Goal: Information Seeking & Learning: Understand process/instructions

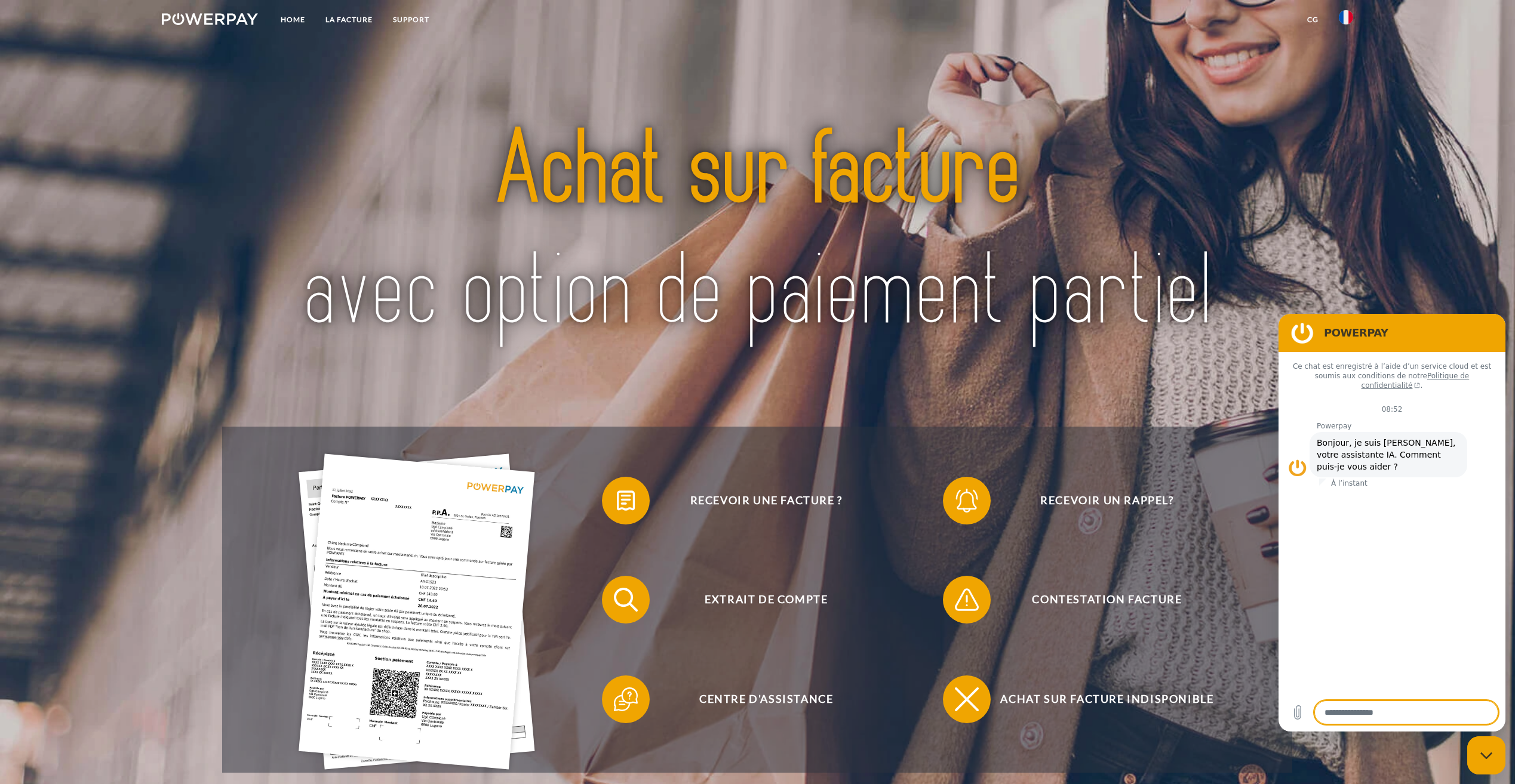
click at [1346, 256] on div "Recevoir une facture ? Recevoir un rappel? Extrait de compte retour" at bounding box center [758, 406] width 1212 height 734
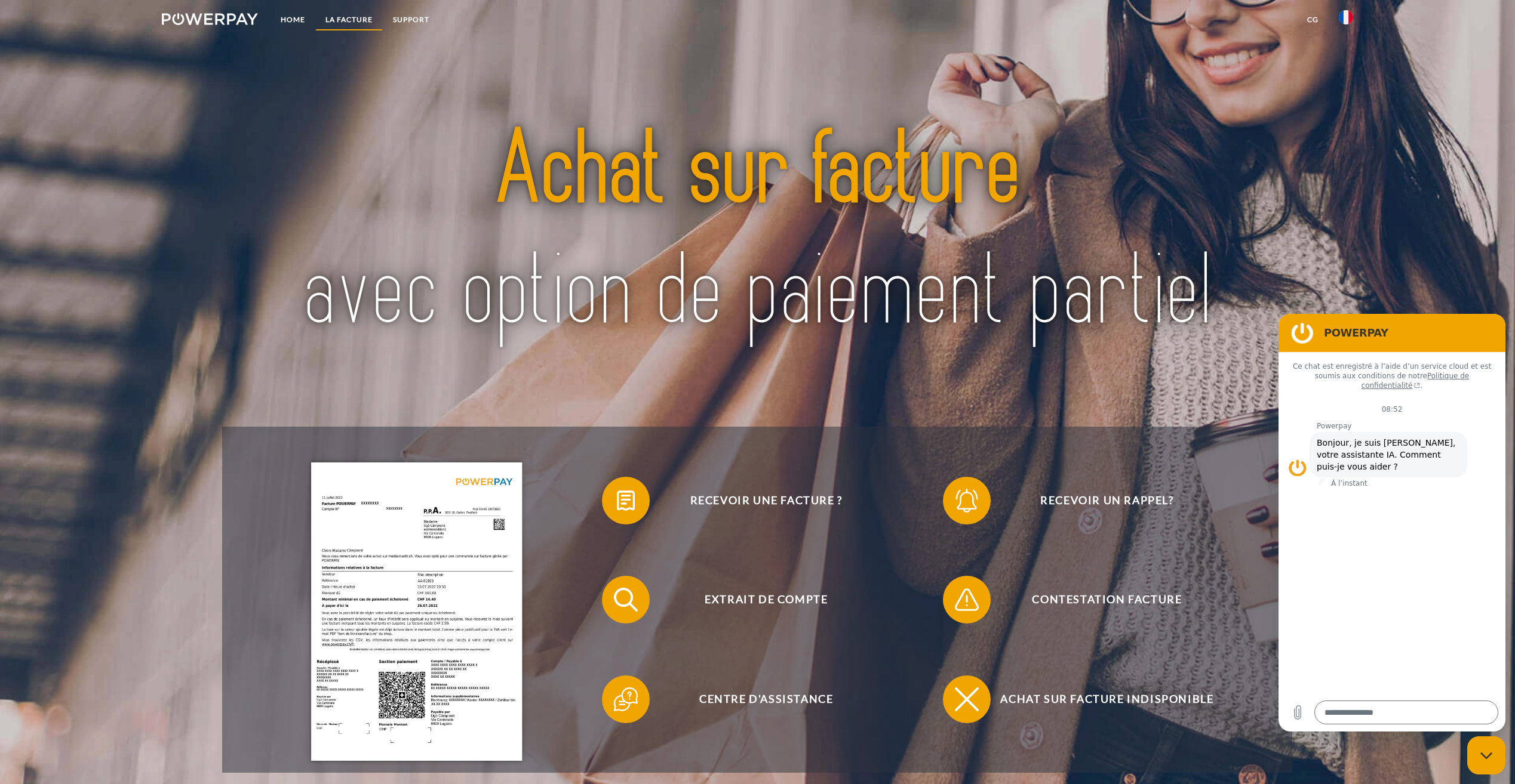
click at [341, 20] on link "LA FACTURE" at bounding box center [349, 19] width 68 height 21
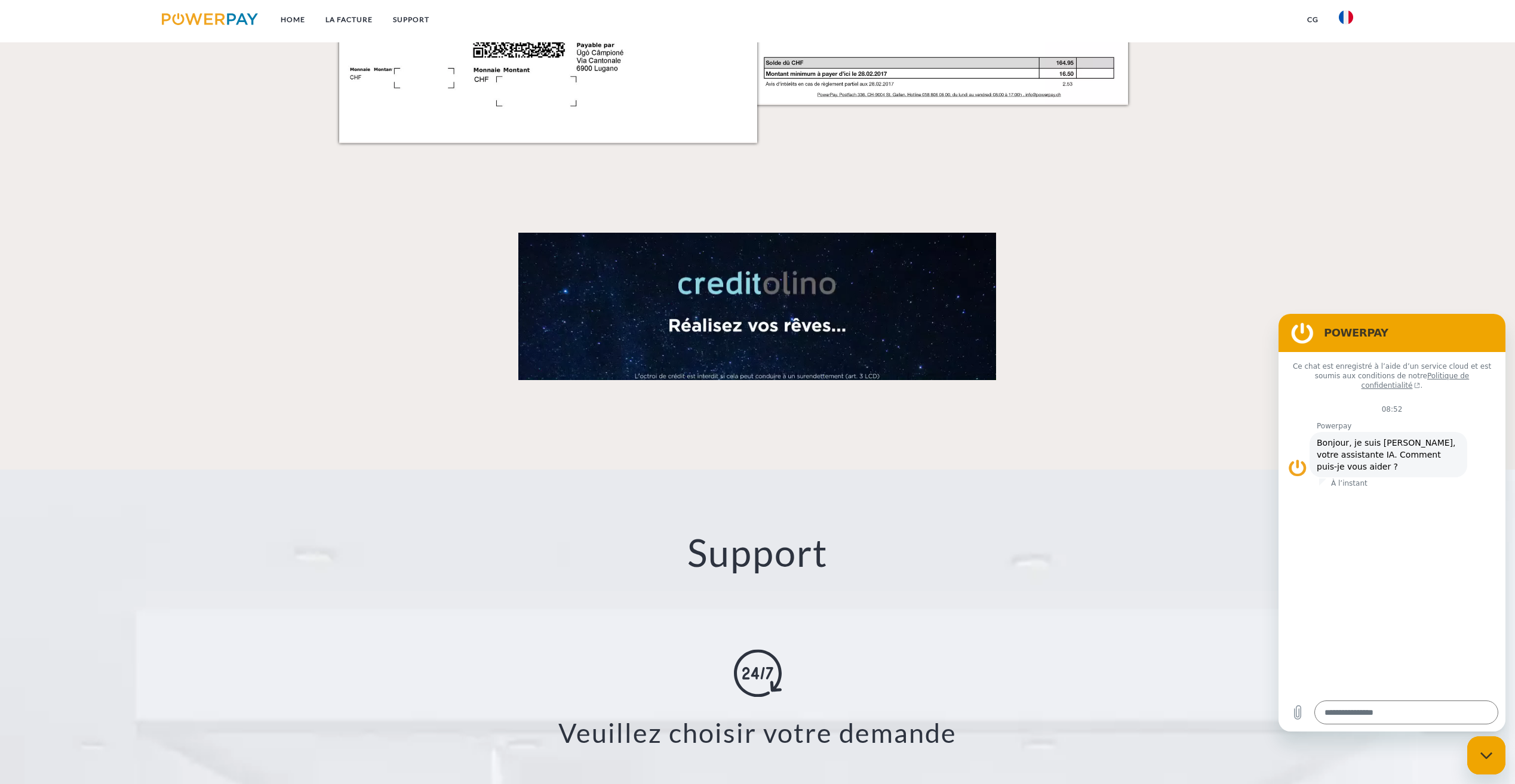
scroll to position [1530, 0]
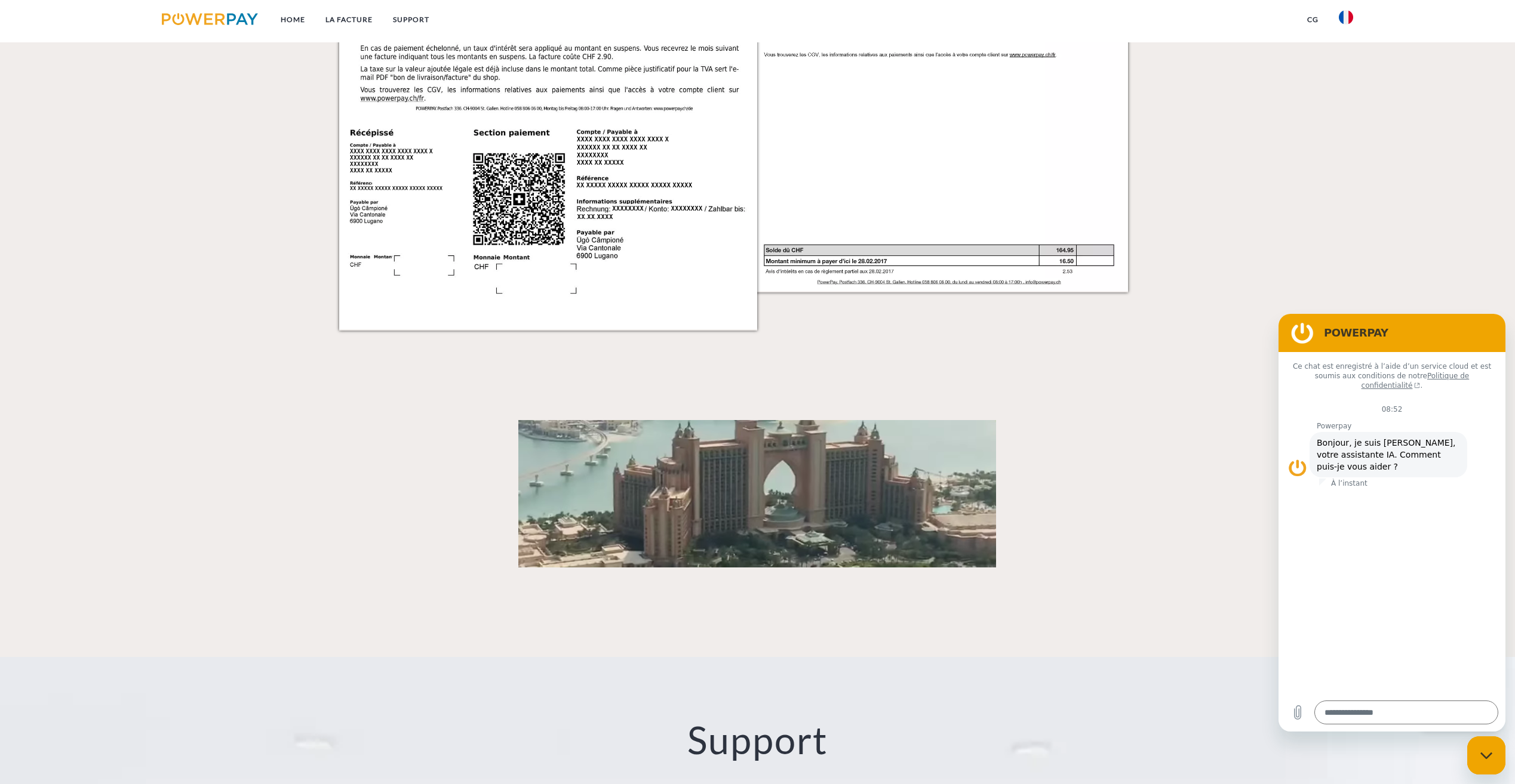
click at [1303, 329] on figure at bounding box center [1302, 333] width 24 height 24
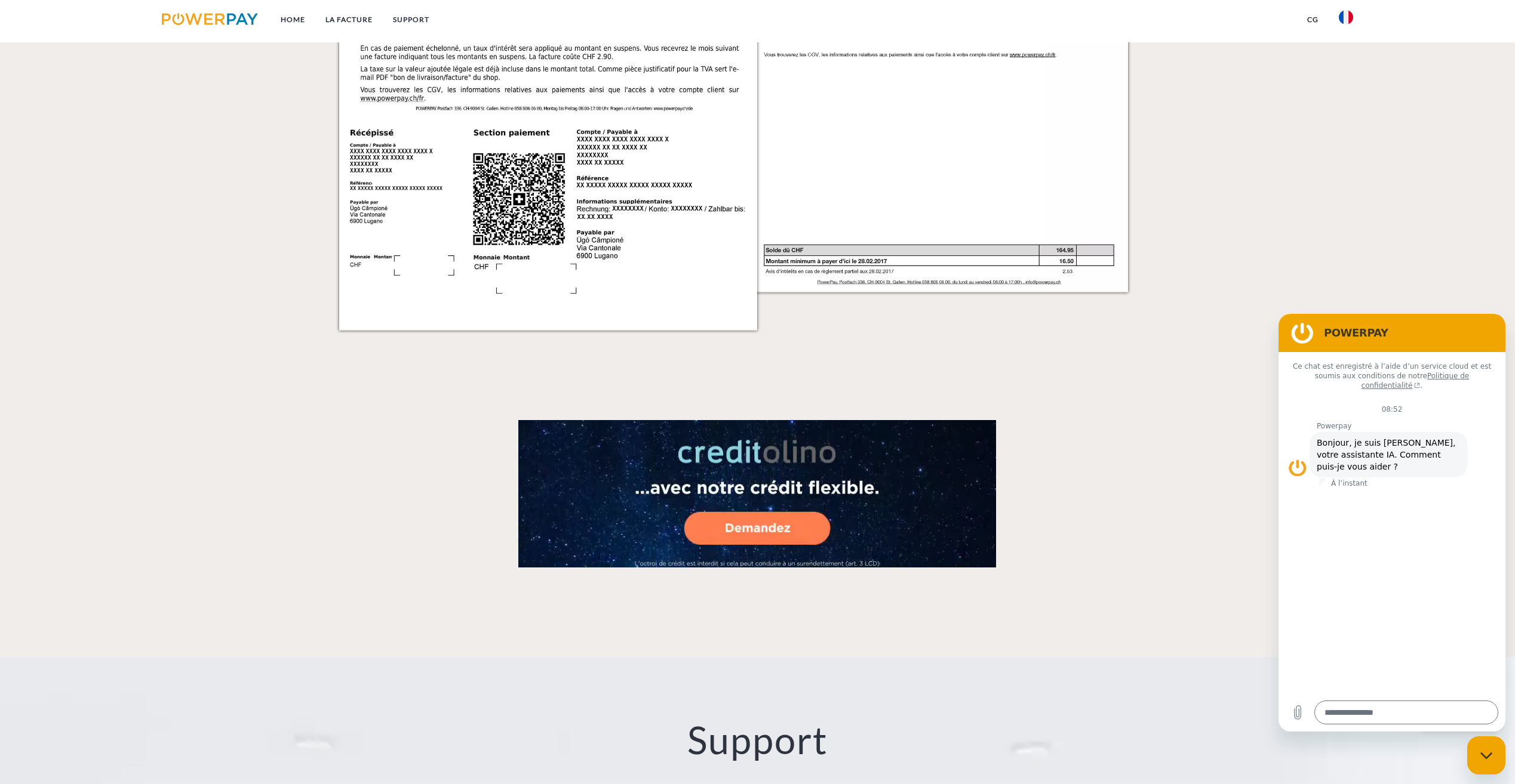
click at [1476, 760] on div "Fermer la fenêtre de messagerie" at bounding box center [1486, 755] width 36 height 36
type textarea "*"
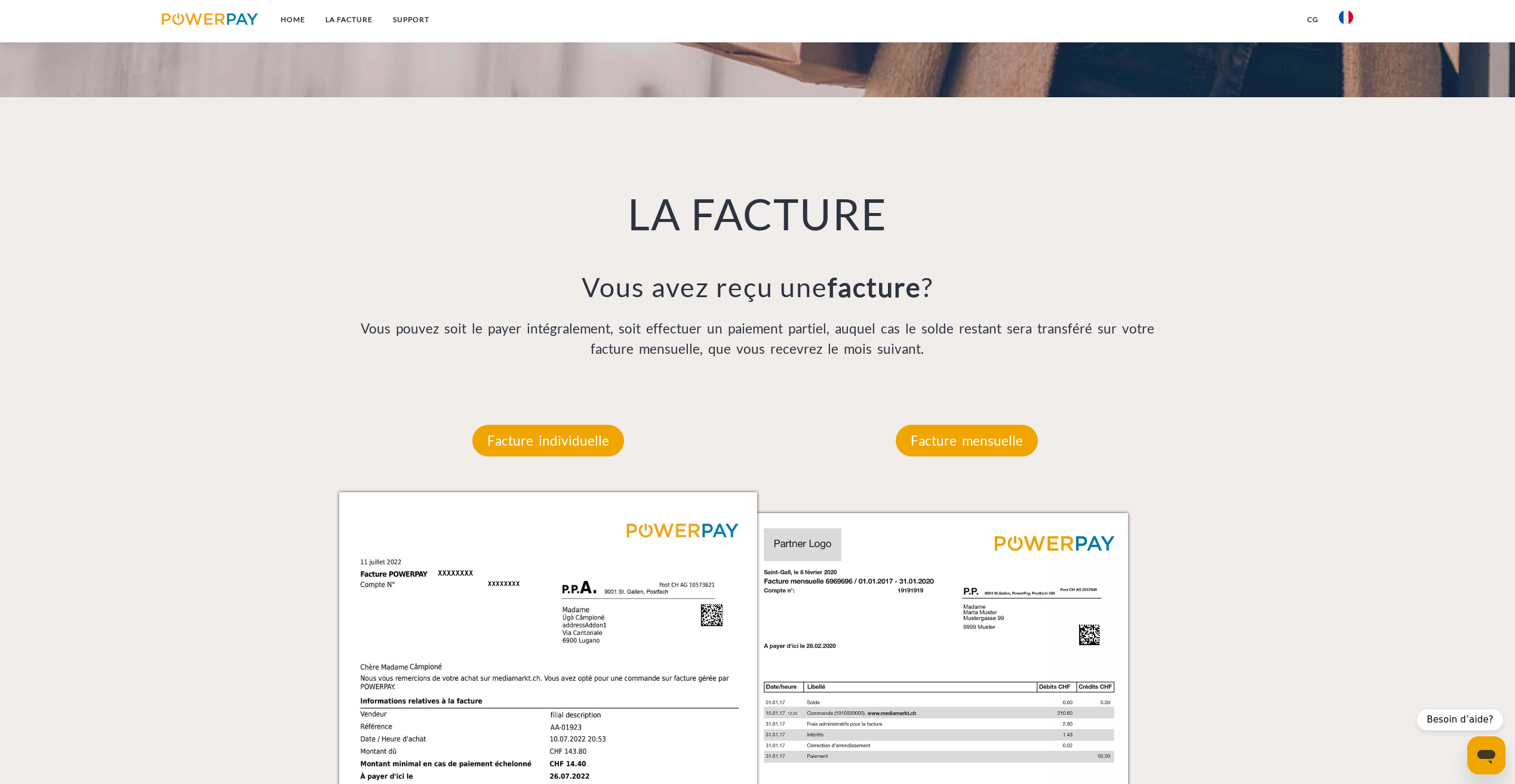
scroll to position [754, 0]
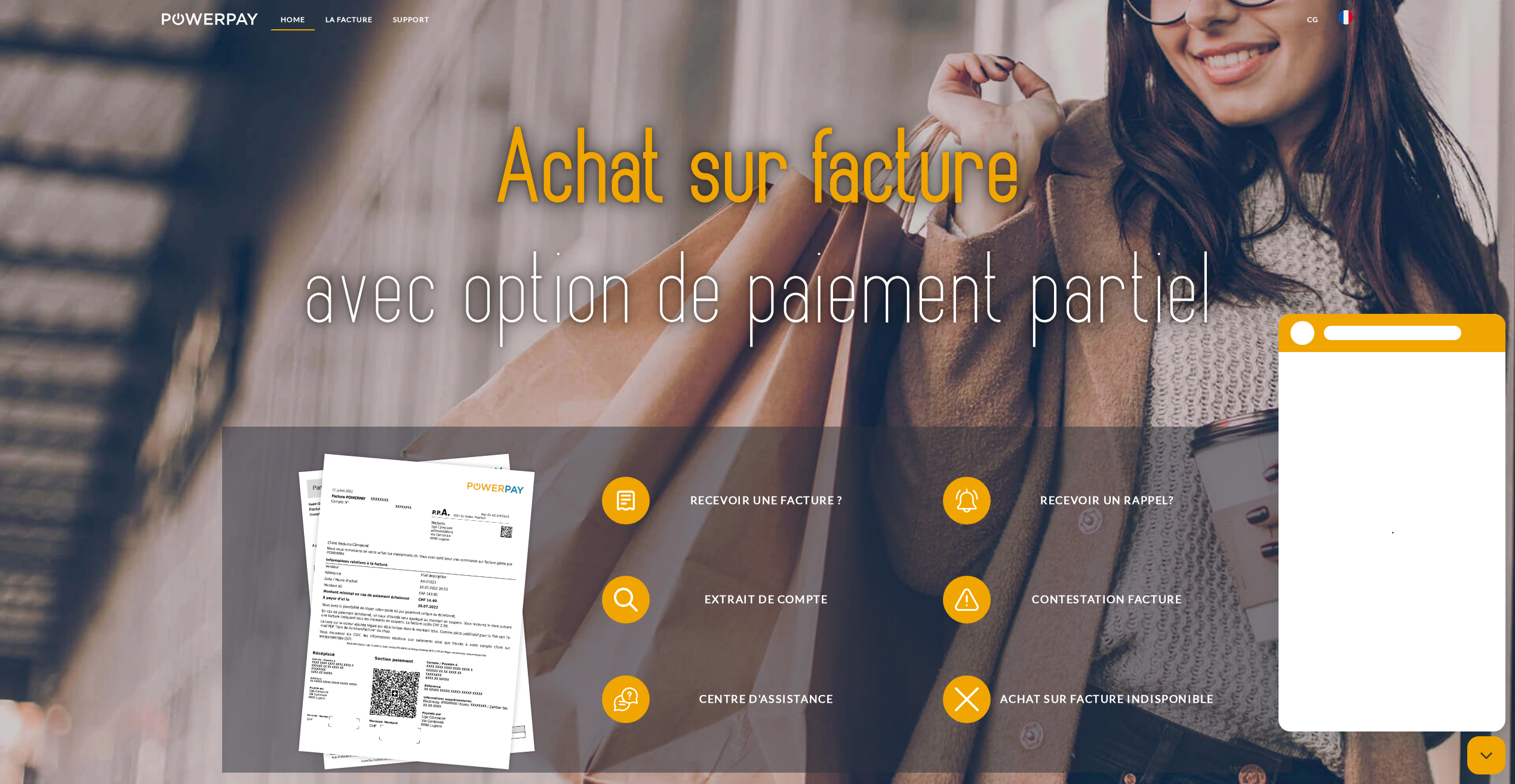
click at [300, 15] on link "Home" at bounding box center [292, 19] width 45 height 21
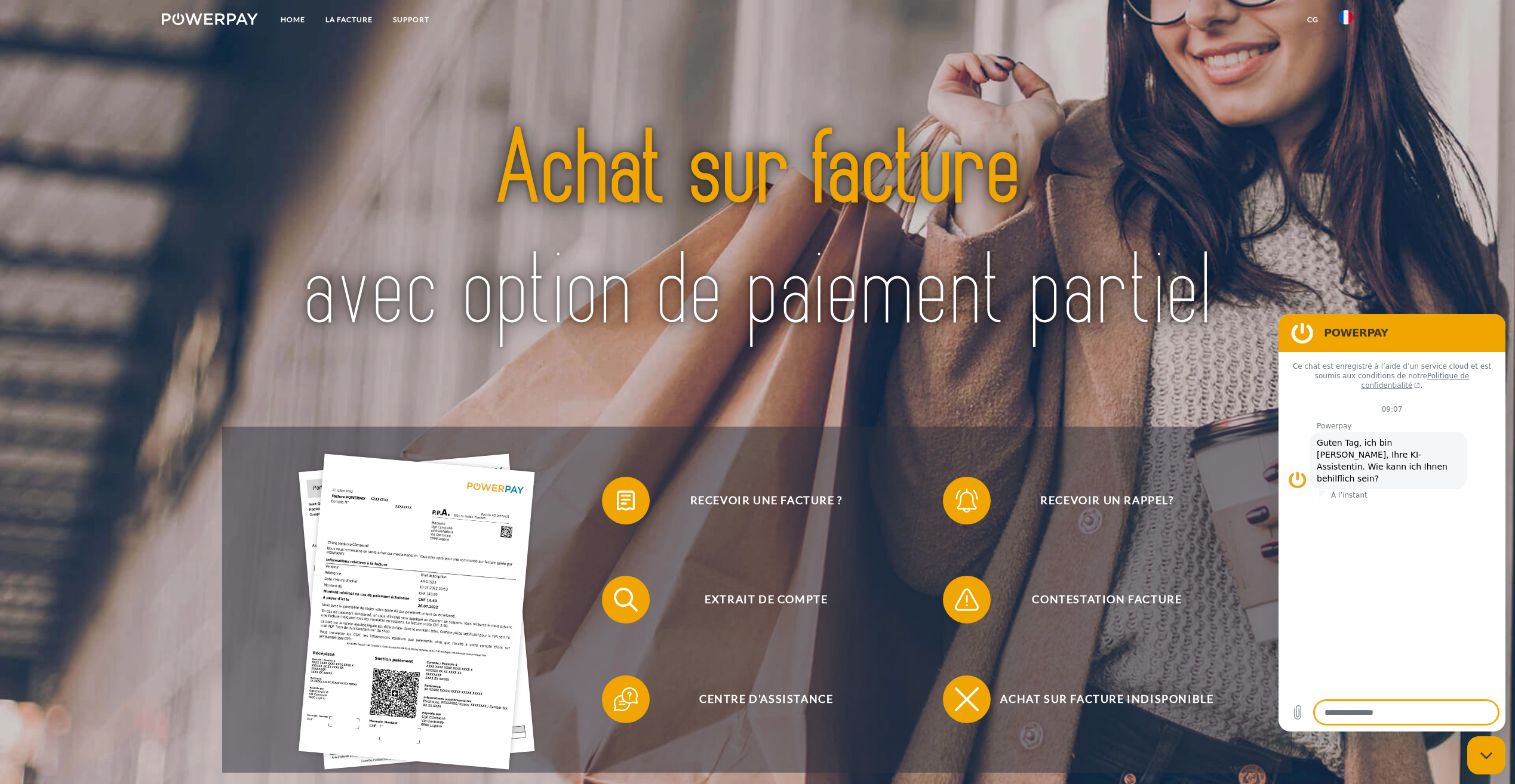
click at [1481, 757] on div "Fermer la fenêtre de messagerie" at bounding box center [1486, 755] width 36 height 36
type textarea "*"
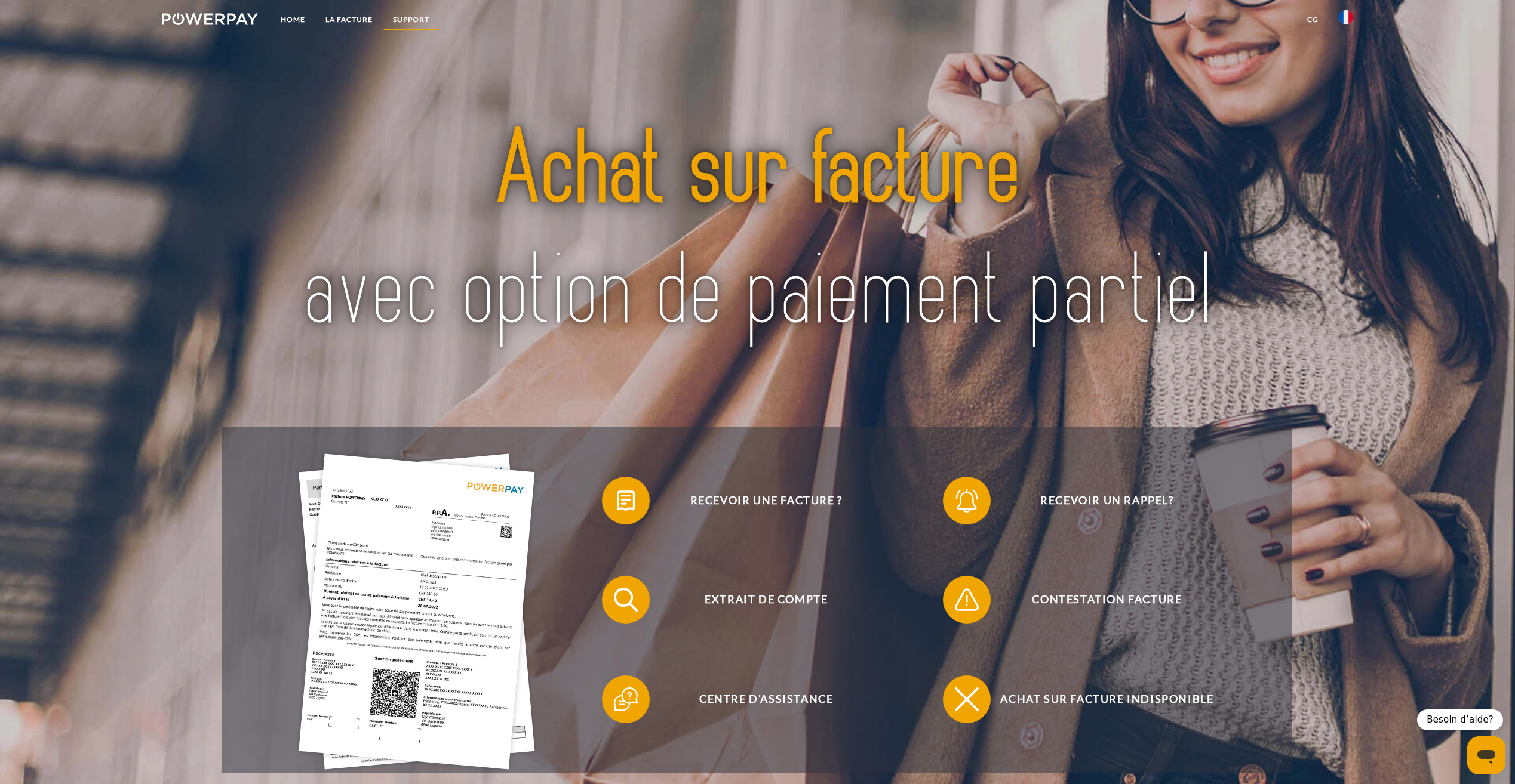
click at [403, 25] on link "Support" at bounding box center [411, 19] width 56 height 21
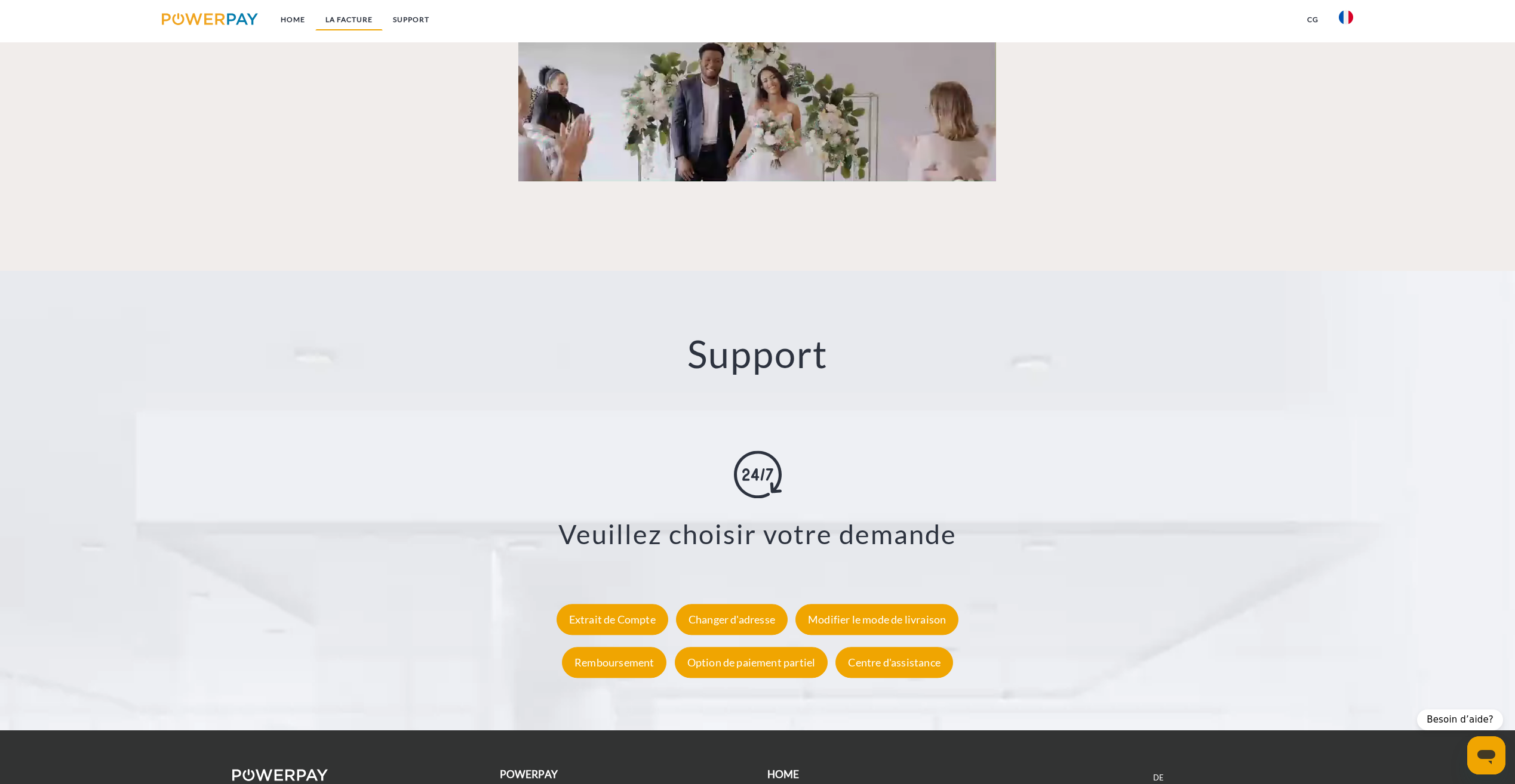
click at [361, 19] on link "LA FACTURE" at bounding box center [349, 19] width 68 height 21
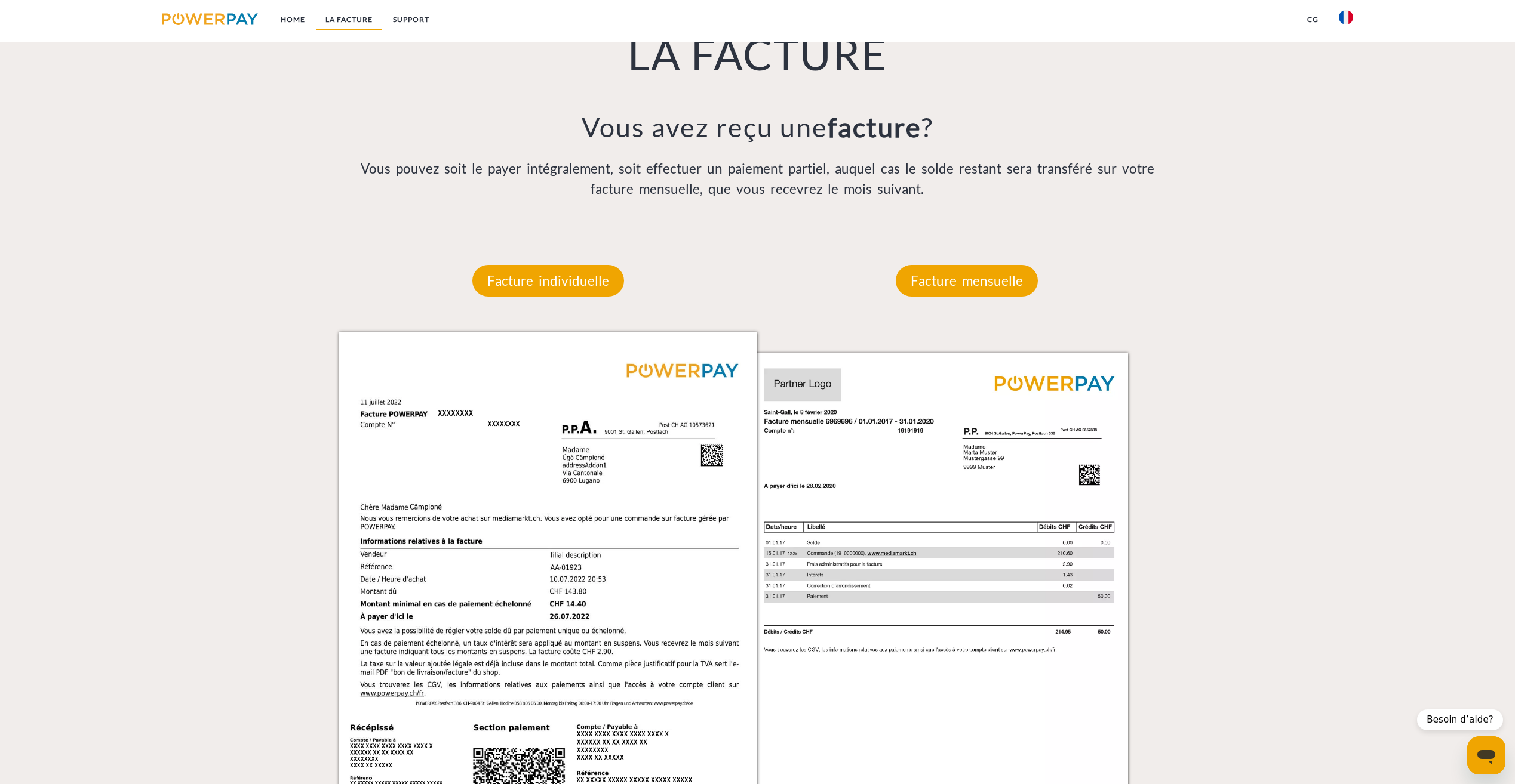
scroll to position [872, 0]
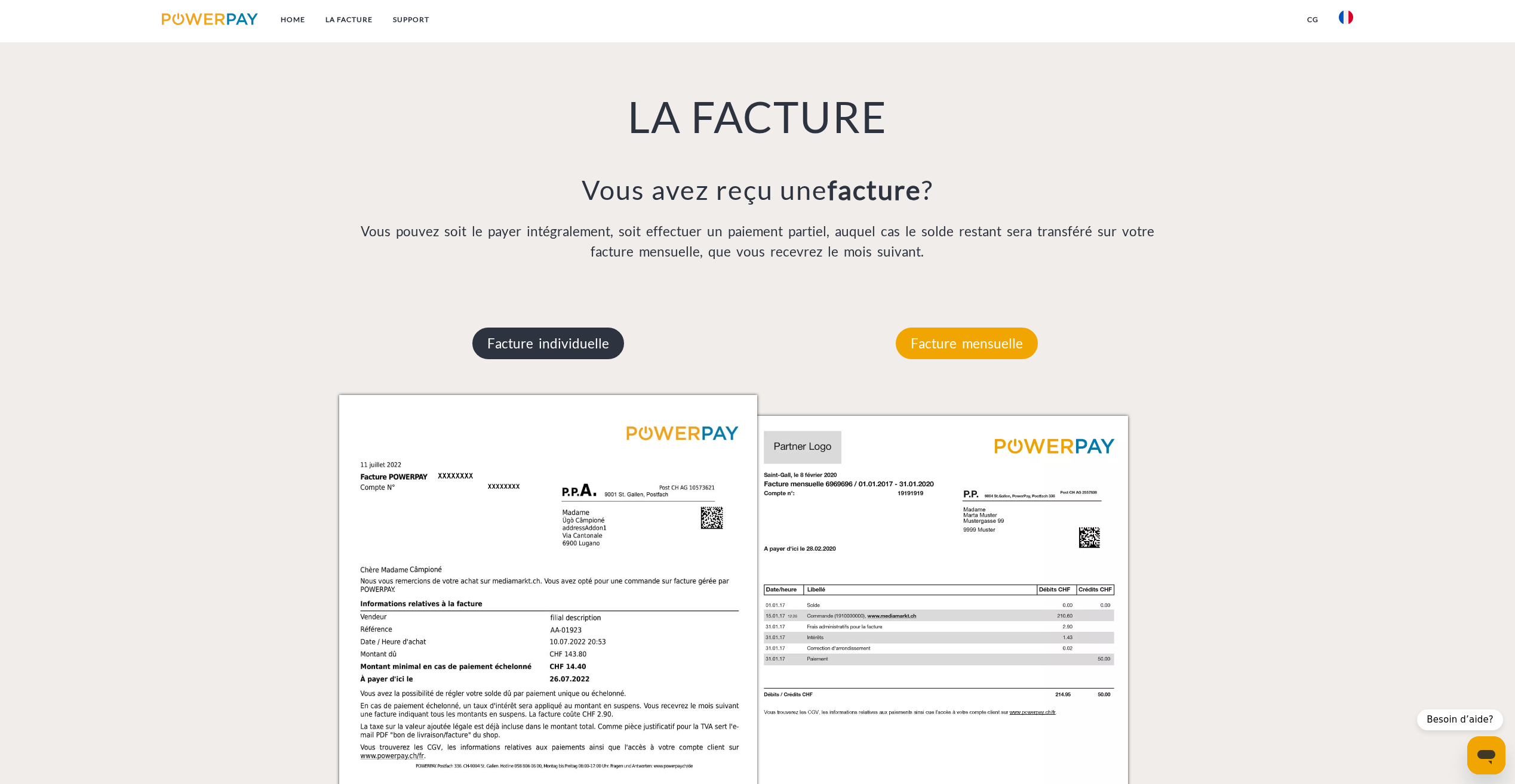
click at [573, 348] on p "Facture individuelle" at bounding box center [548, 343] width 152 height 32
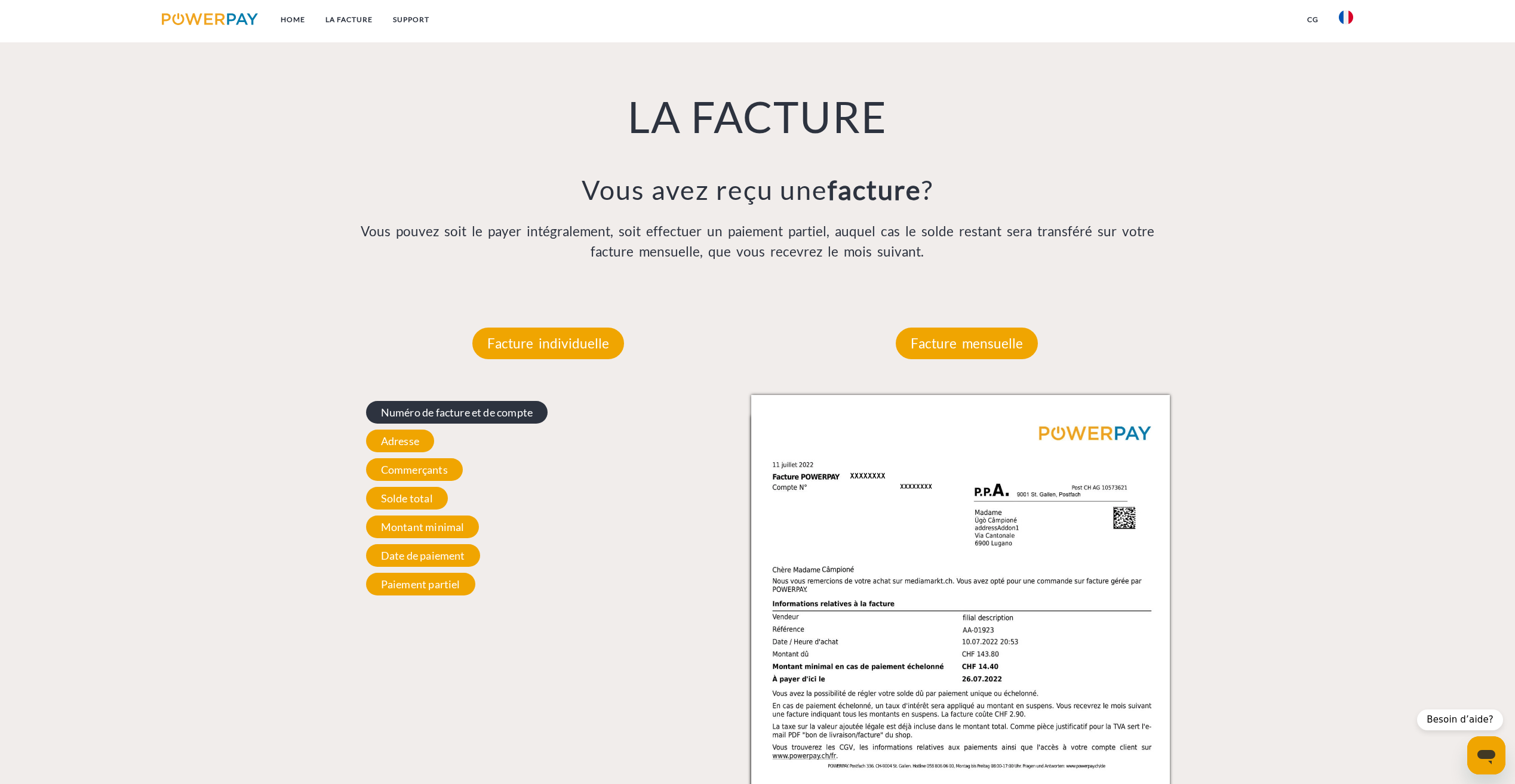
click at [455, 417] on span "Numéro de facture et de compte" at bounding box center [457, 412] width 182 height 23
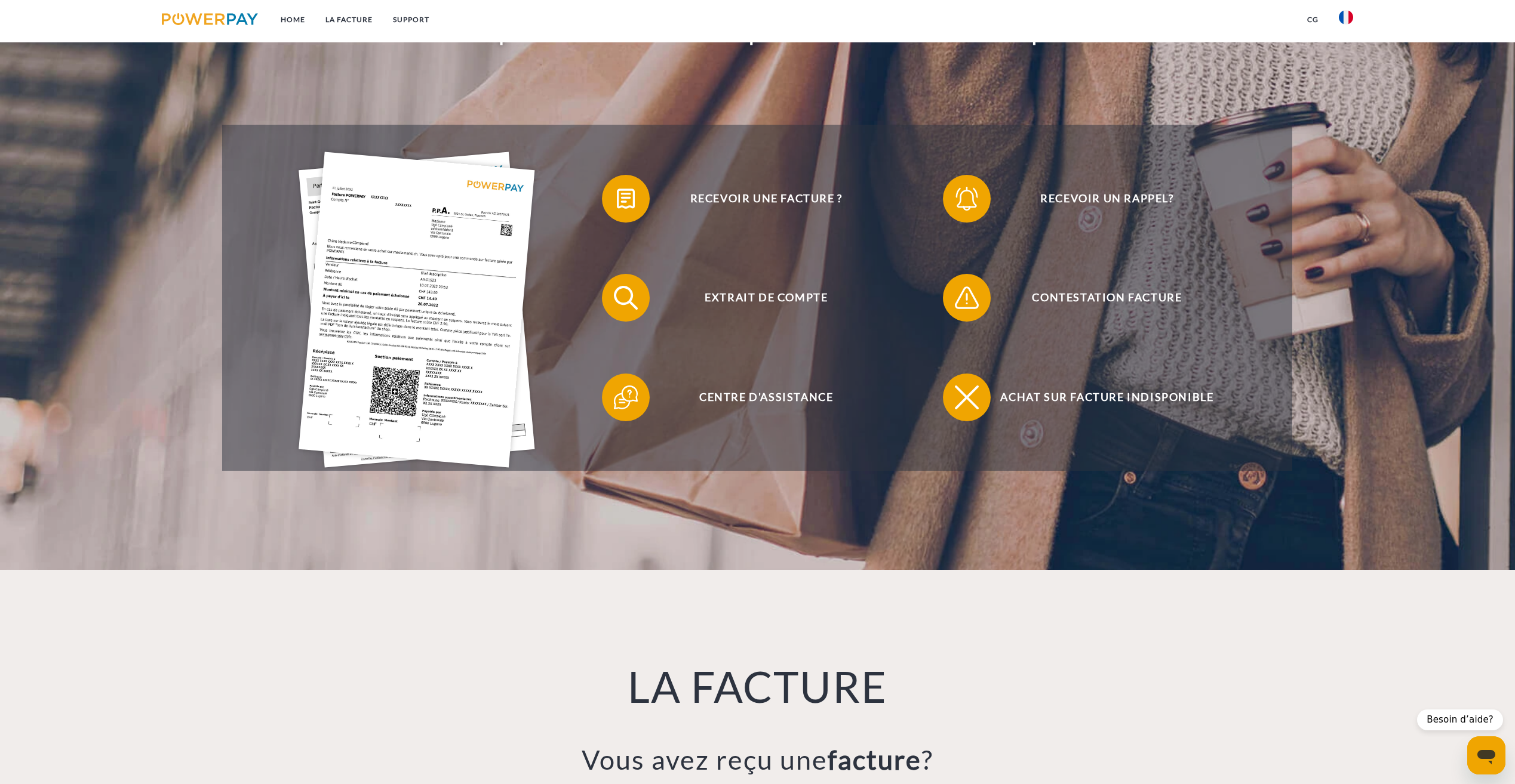
scroll to position [0, 0]
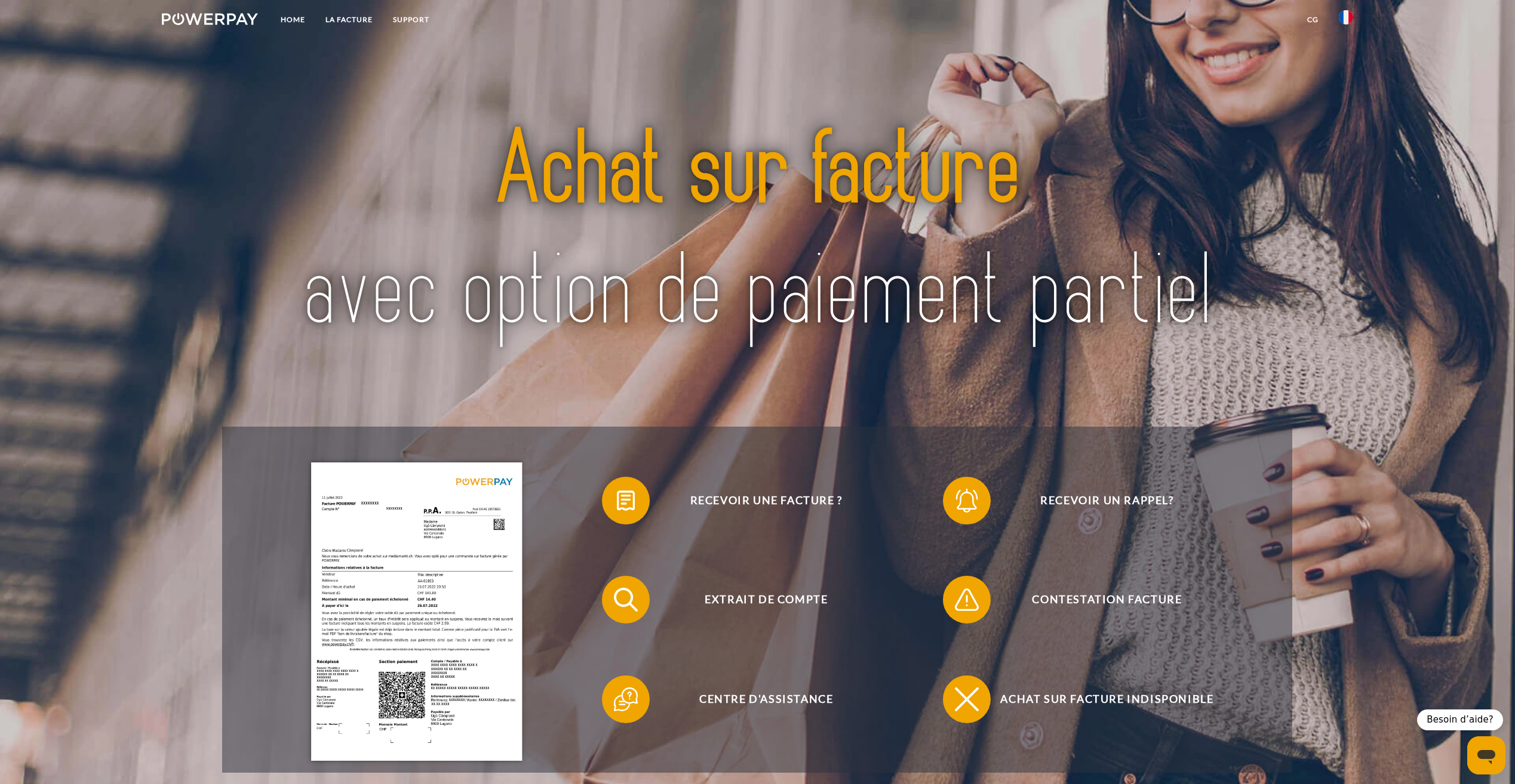
click at [231, 14] on img at bounding box center [209, 19] width 96 height 12
click at [1349, 16] on img at bounding box center [1346, 17] width 14 height 14
click at [1316, 18] on link "CG" at bounding box center [1313, 19] width 31 height 21
click at [1195, 41] on link "CG (achat sur facture)" at bounding box center [1232, 41] width 193 height 21
click at [646, 234] on img at bounding box center [757, 232] width 946 height 308
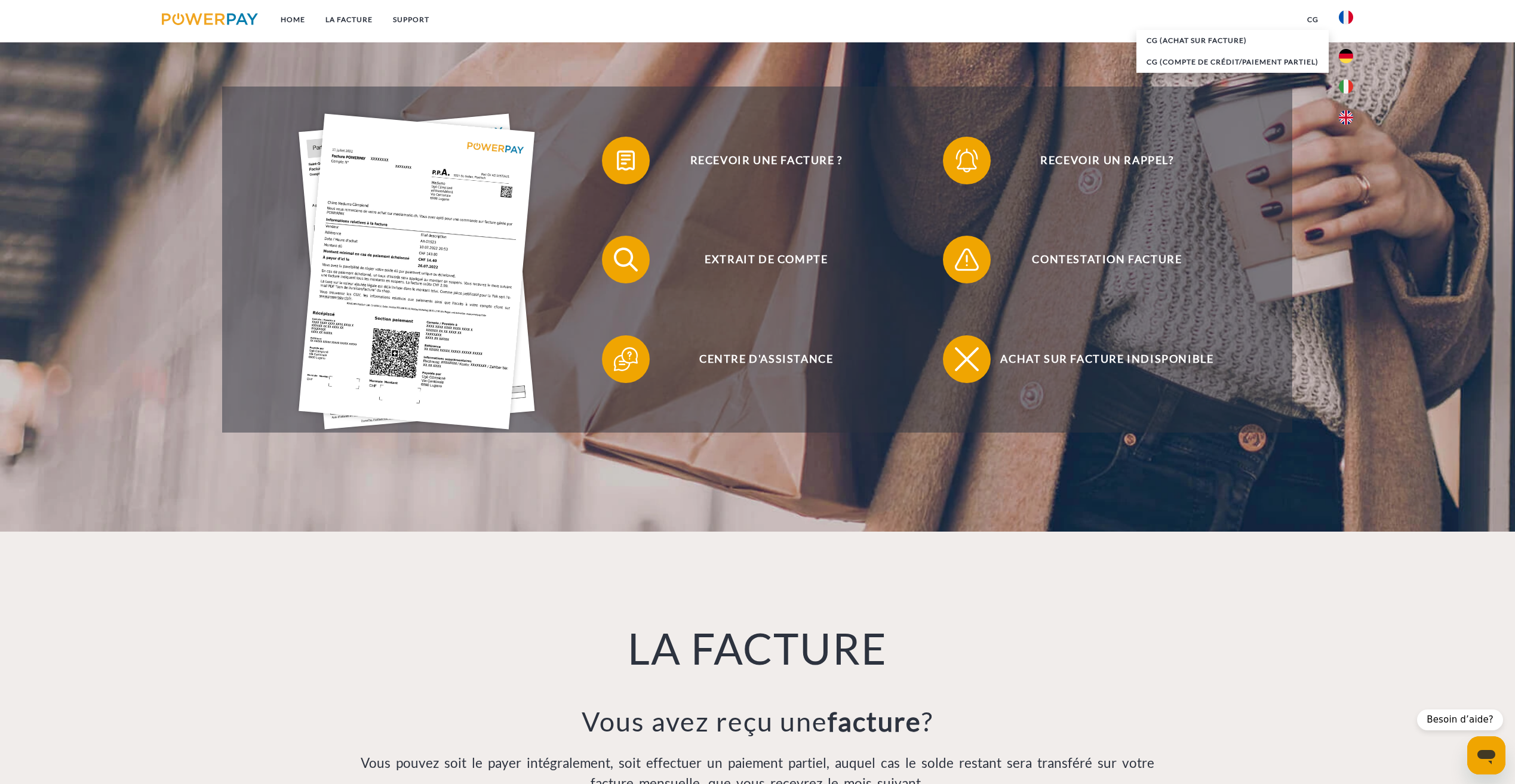
scroll to position [239, 0]
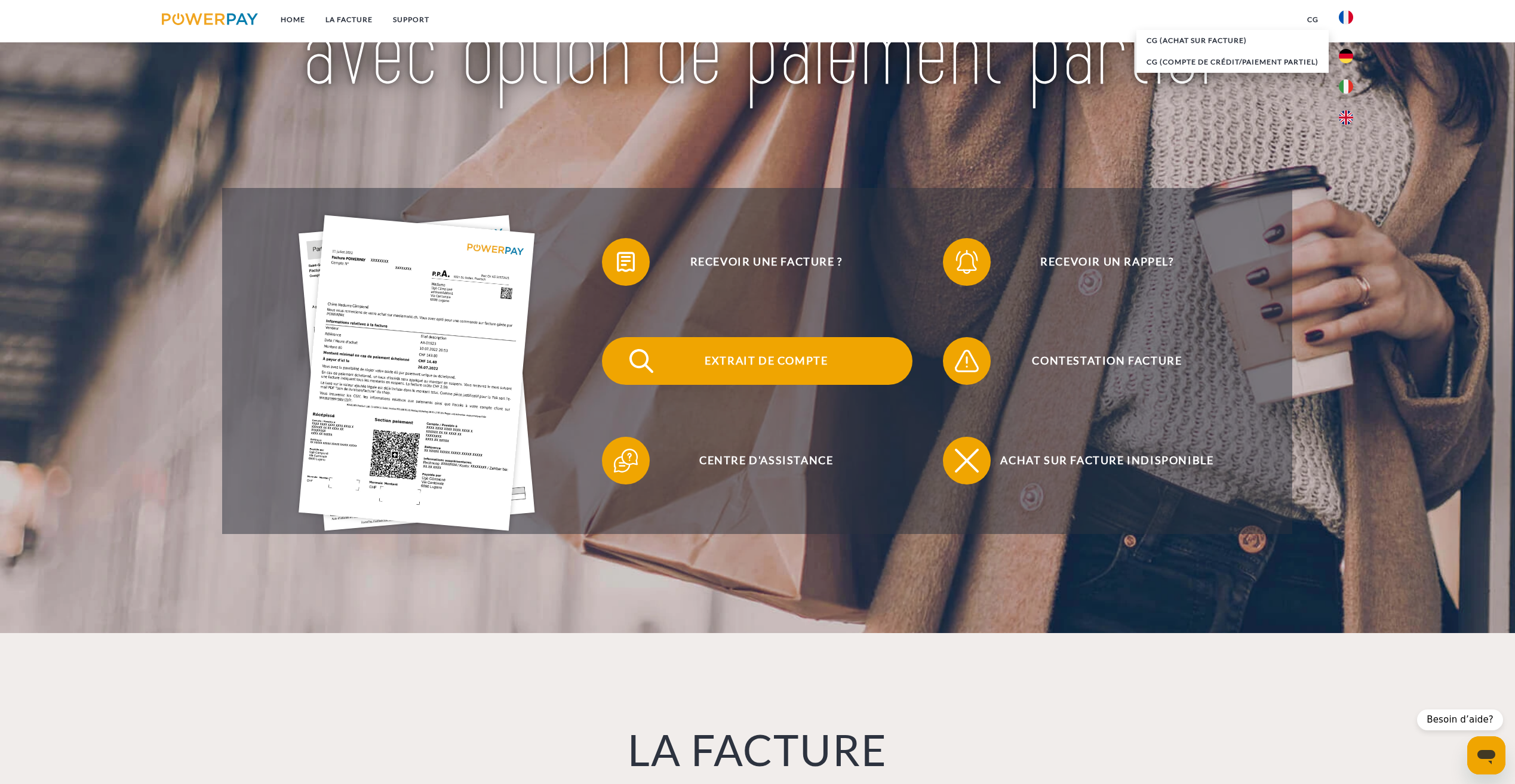
click at [763, 372] on span "Extrait de compte" at bounding box center [766, 361] width 293 height 48
